Goal: Find specific fact: Find specific fact

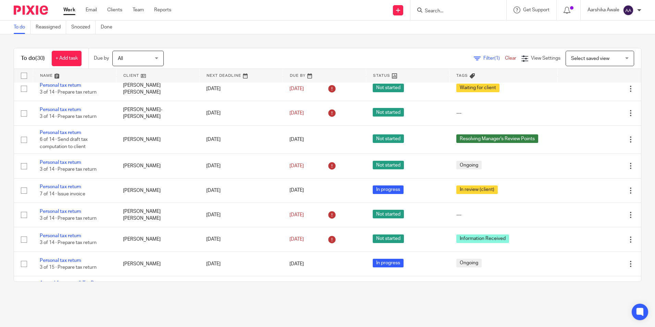
scroll to position [720, 0]
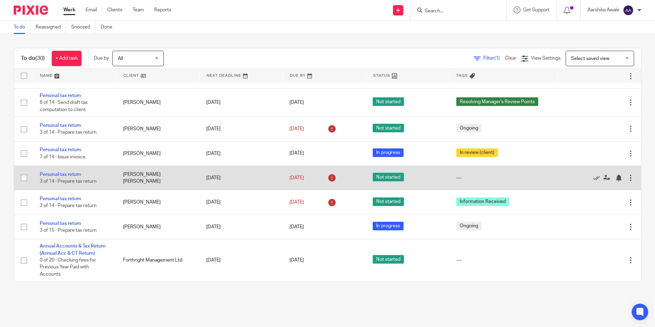
drag, startPoint x: 173, startPoint y: 194, endPoint x: 175, endPoint y: 210, distance: 16.2
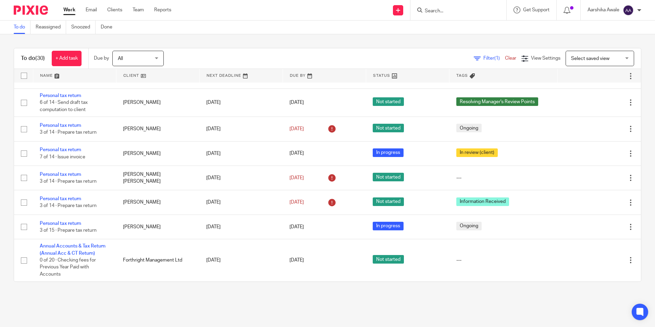
drag, startPoint x: 175, startPoint y: 210, endPoint x: 150, endPoint y: 308, distance: 101.5
click at [150, 309] on main "To do Reassigned Snoozed Done To do (30) + Add task Due by All All [DATE] [DATE…" at bounding box center [327, 163] width 655 height 327
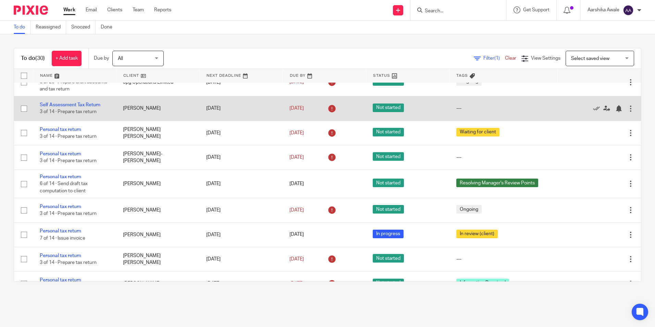
scroll to position [618, 0]
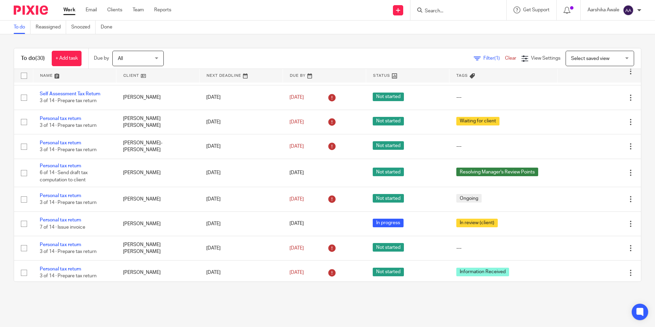
click at [65, 38] on link "Annual accounts and CT return" at bounding box center [74, 35] width 68 height 5
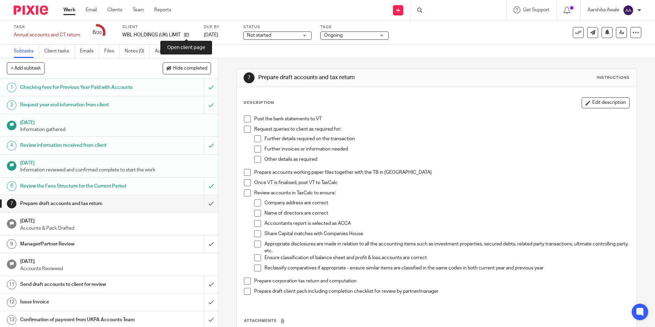
click at [186, 33] on icon at bounding box center [186, 34] width 5 height 5
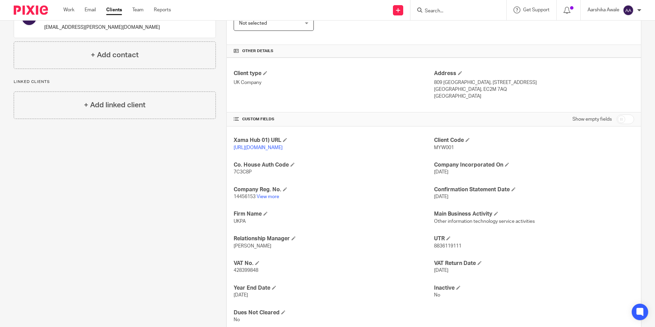
scroll to position [165, 0]
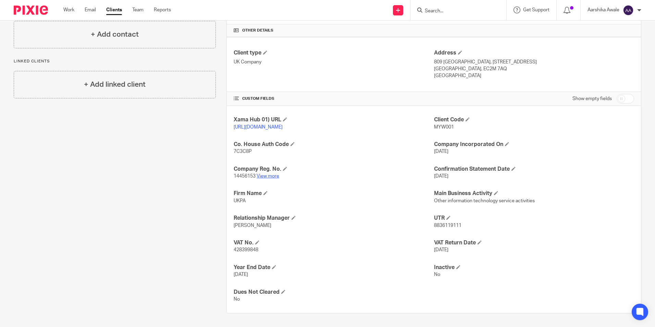
click at [260, 174] on link "View more" at bounding box center [268, 176] width 23 height 5
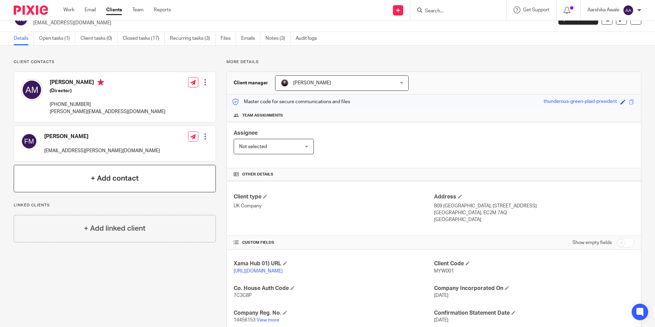
scroll to position [0, 0]
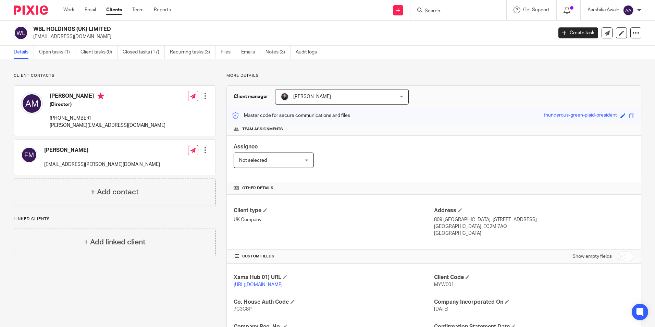
drag, startPoint x: 97, startPoint y: 96, endPoint x: 50, endPoint y: 98, distance: 47.3
click at [50, 98] on h4 "Ashraf Mohammad" at bounding box center [108, 97] width 116 height 9
copy h4 "Ashraf Mohammad"
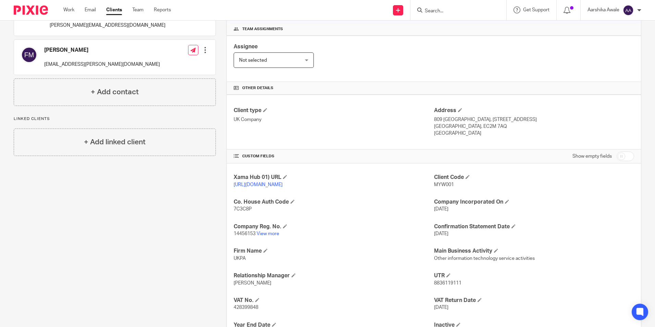
scroll to position [131, 0]
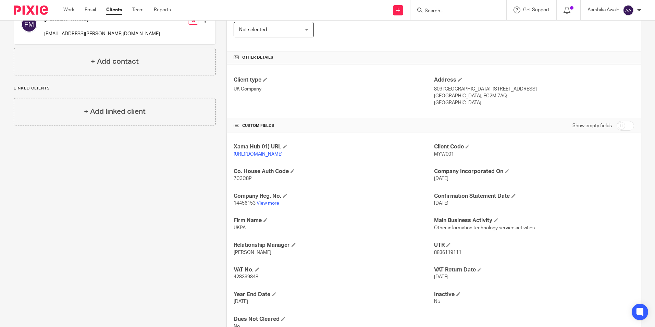
click at [260, 206] on link "View more" at bounding box center [268, 203] width 23 height 5
click at [456, 15] on div at bounding box center [459, 10] width 96 height 20
click at [455, 11] on input "Search" at bounding box center [455, 11] width 62 height 6
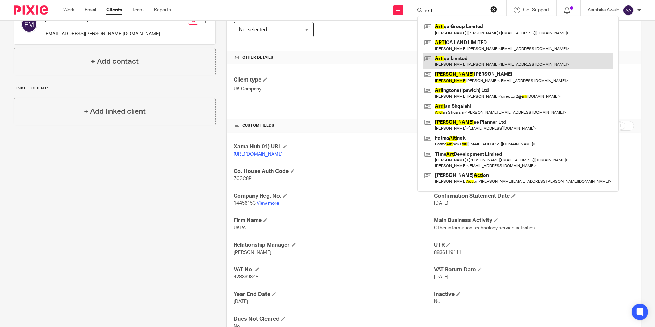
type input "arti"
click at [462, 59] on link at bounding box center [518, 61] width 191 height 16
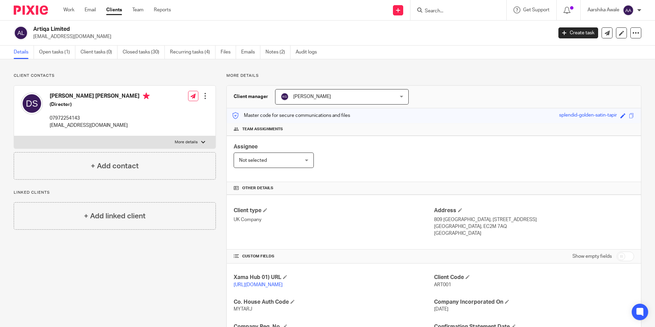
scroll to position [103, 0]
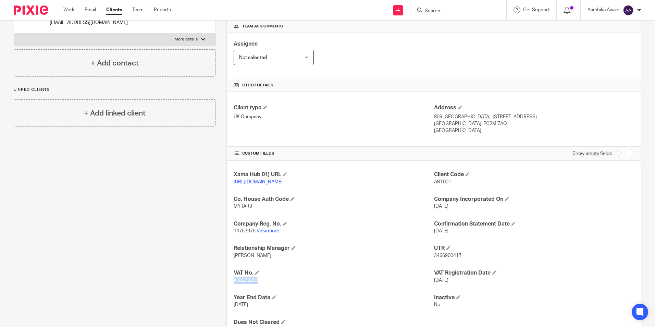
drag, startPoint x: 232, startPoint y: 287, endPoint x: 257, endPoint y: 290, distance: 25.4
click at [257, 290] on div "Xama Hub 01) URL https://platform.xamatech.com/portal/crm/clients/0cb1c5e0-9e30…" at bounding box center [434, 252] width 414 height 183
copy span "438233203"
